Goal: Task Accomplishment & Management: Use online tool/utility

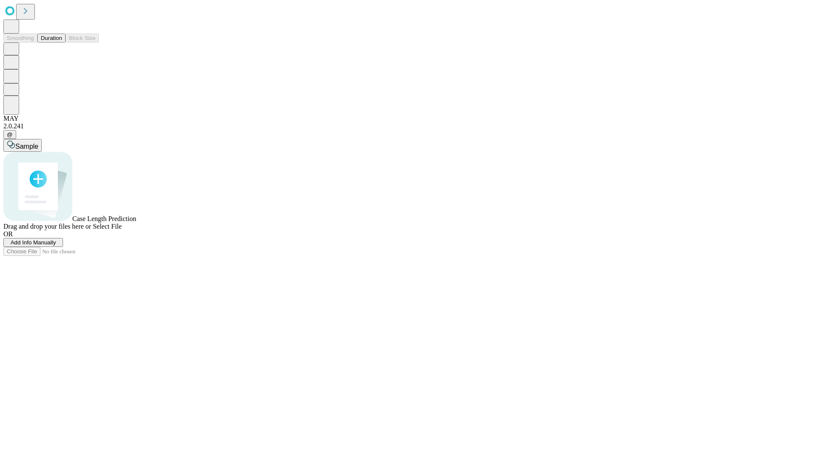
click at [62, 43] on button "Duration" at bounding box center [51, 38] width 28 height 9
click at [56, 246] on span "Add Info Manually" at bounding box center [34, 242] width 46 height 6
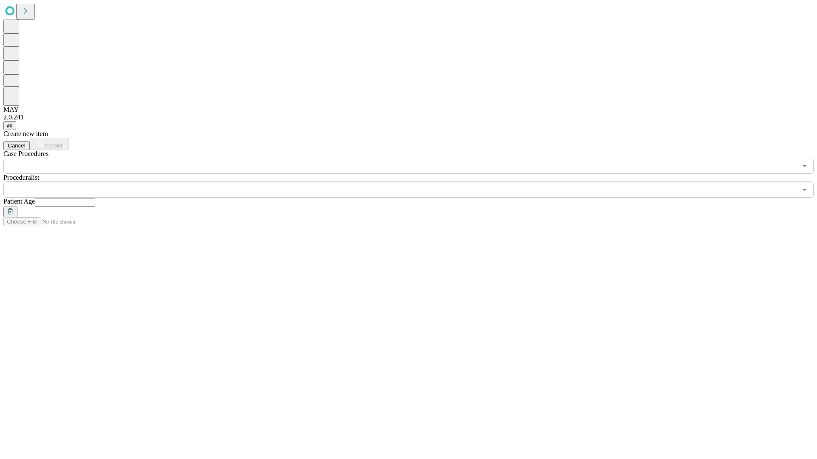
click at [95, 198] on input "text" at bounding box center [65, 202] width 60 height 9
type input "**"
click at [414, 182] on input "text" at bounding box center [399, 190] width 793 height 16
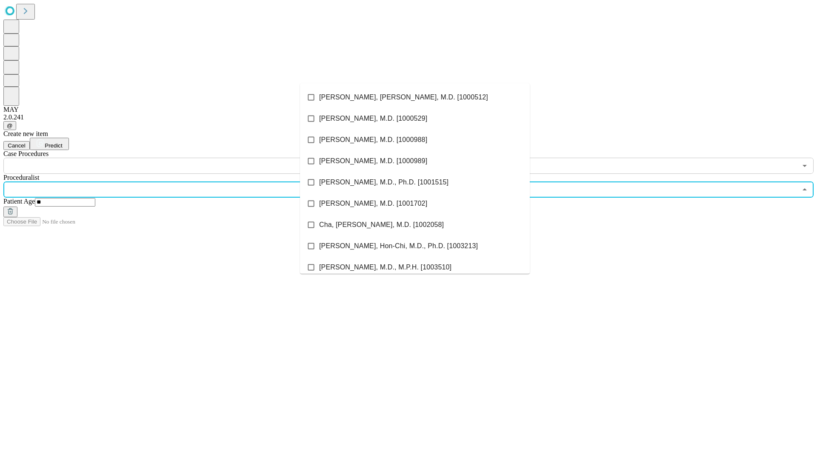
click at [415, 97] on li "[PERSON_NAME], [PERSON_NAME], M.D. [1000512]" at bounding box center [415, 97] width 230 height 21
